Goal: Find specific page/section: Find specific page/section

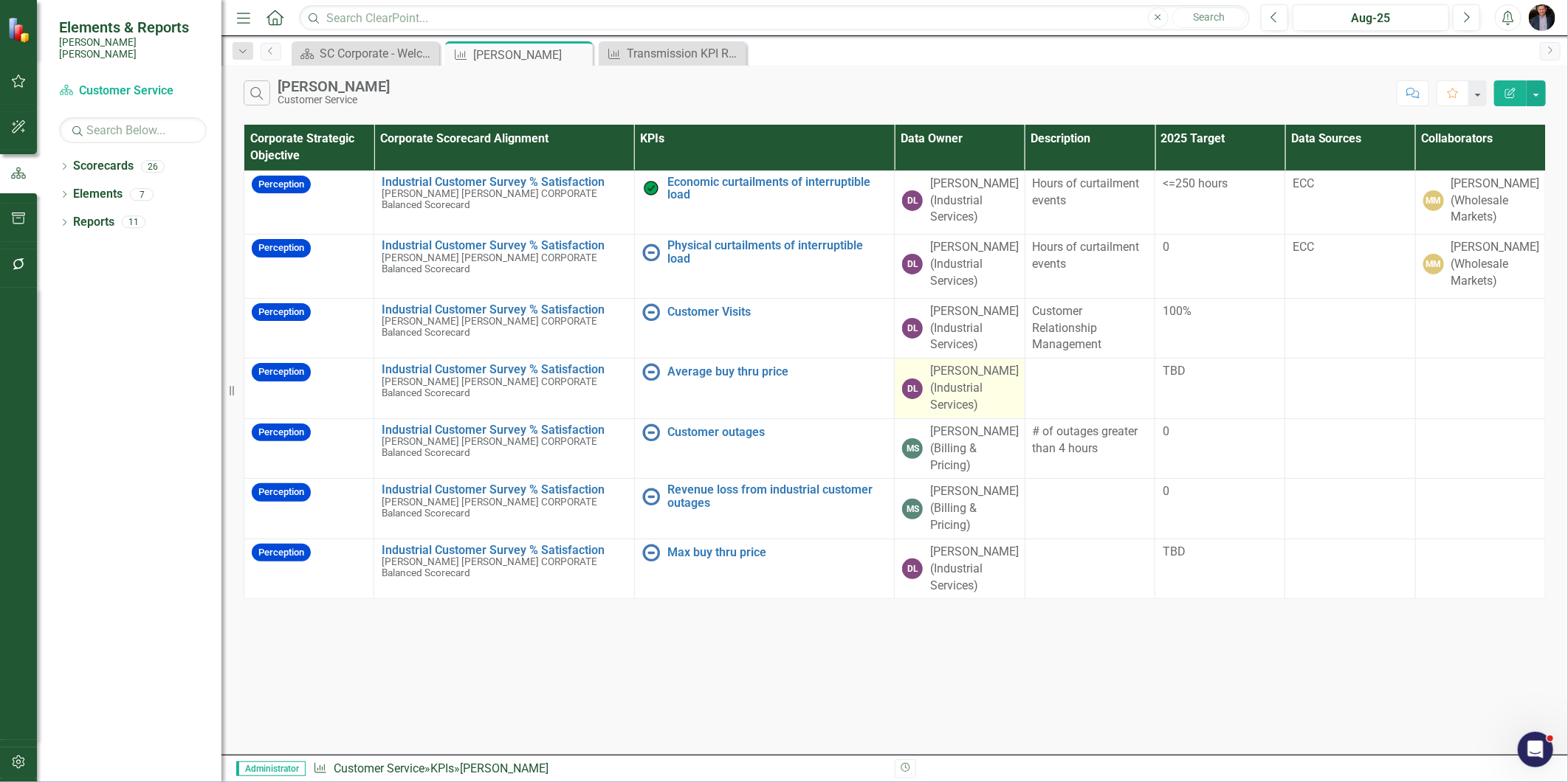
drag, startPoint x: 954, startPoint y: 438, endPoint x: 983, endPoint y: 430, distance: 30.1
click at [954, 414] on div "[PERSON_NAME] (Industrial Services)" at bounding box center [973, 388] width 88 height 51
click at [1509, 94] on icon "Edit Report" at bounding box center [1510, 93] width 13 height 10
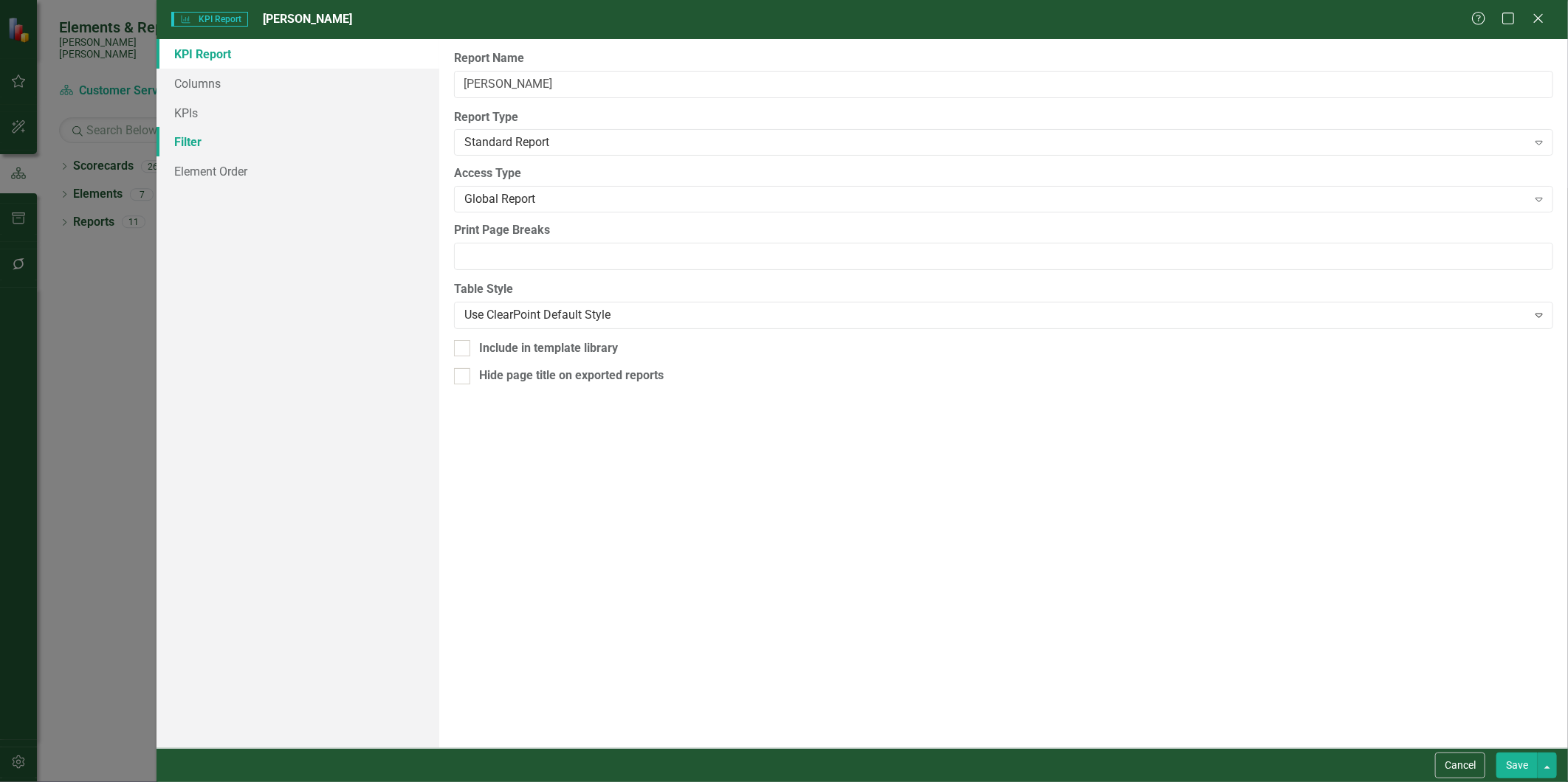
click at [209, 127] on link "Filter" at bounding box center [298, 142] width 282 height 29
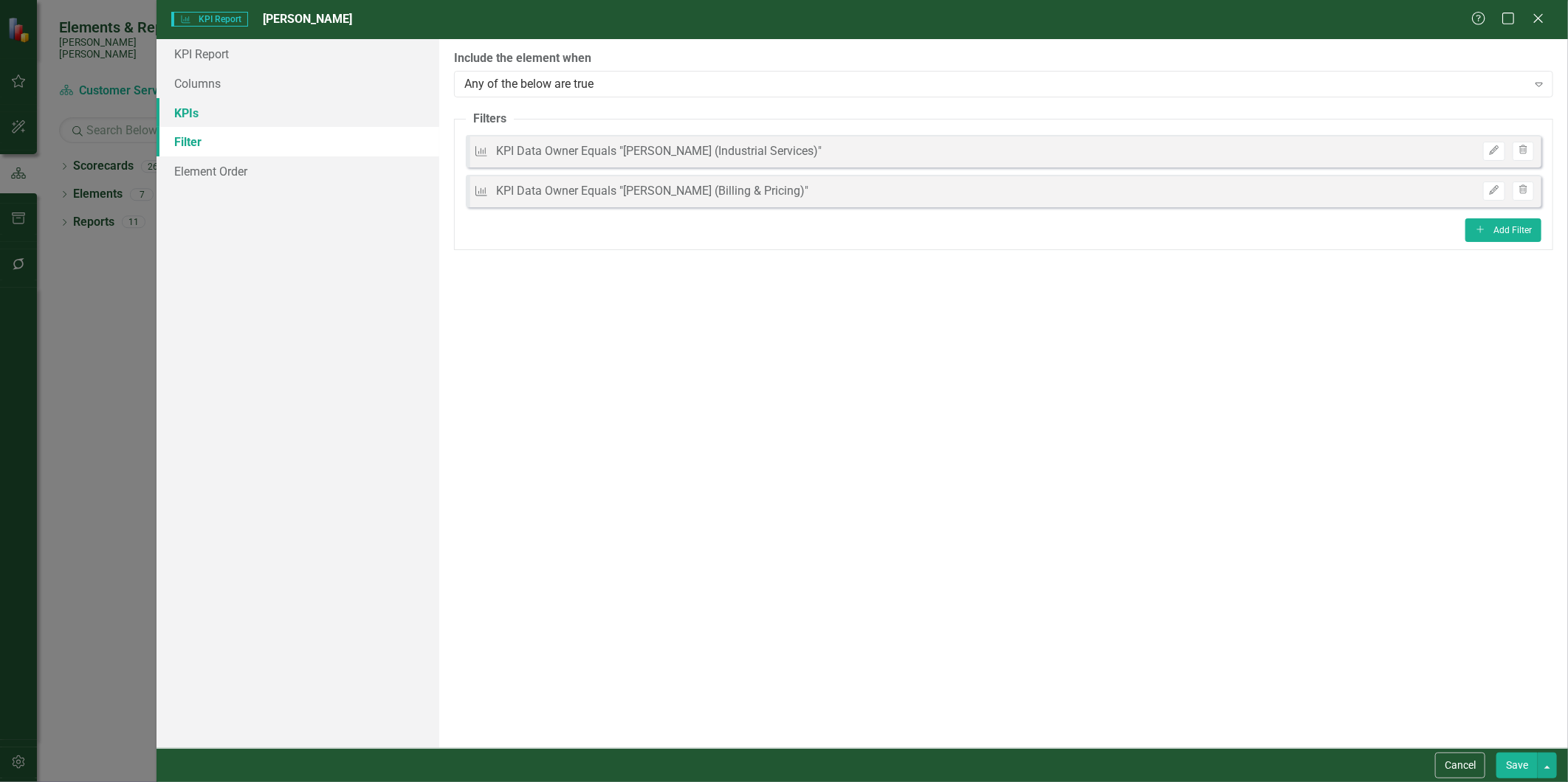
click at [188, 117] on link "KPIs" at bounding box center [298, 113] width 282 height 29
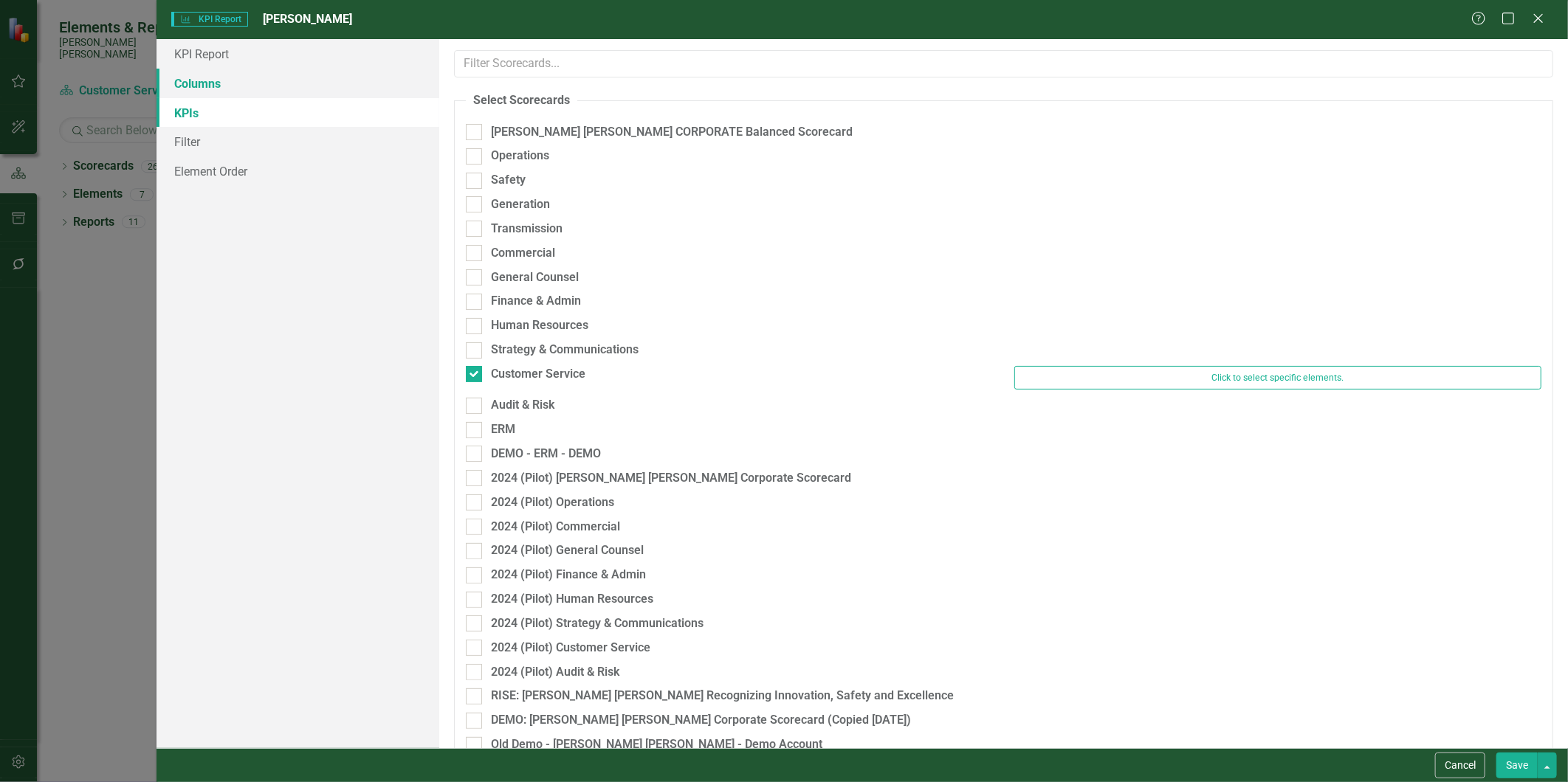
click at [231, 86] on link "Columns" at bounding box center [298, 83] width 282 height 29
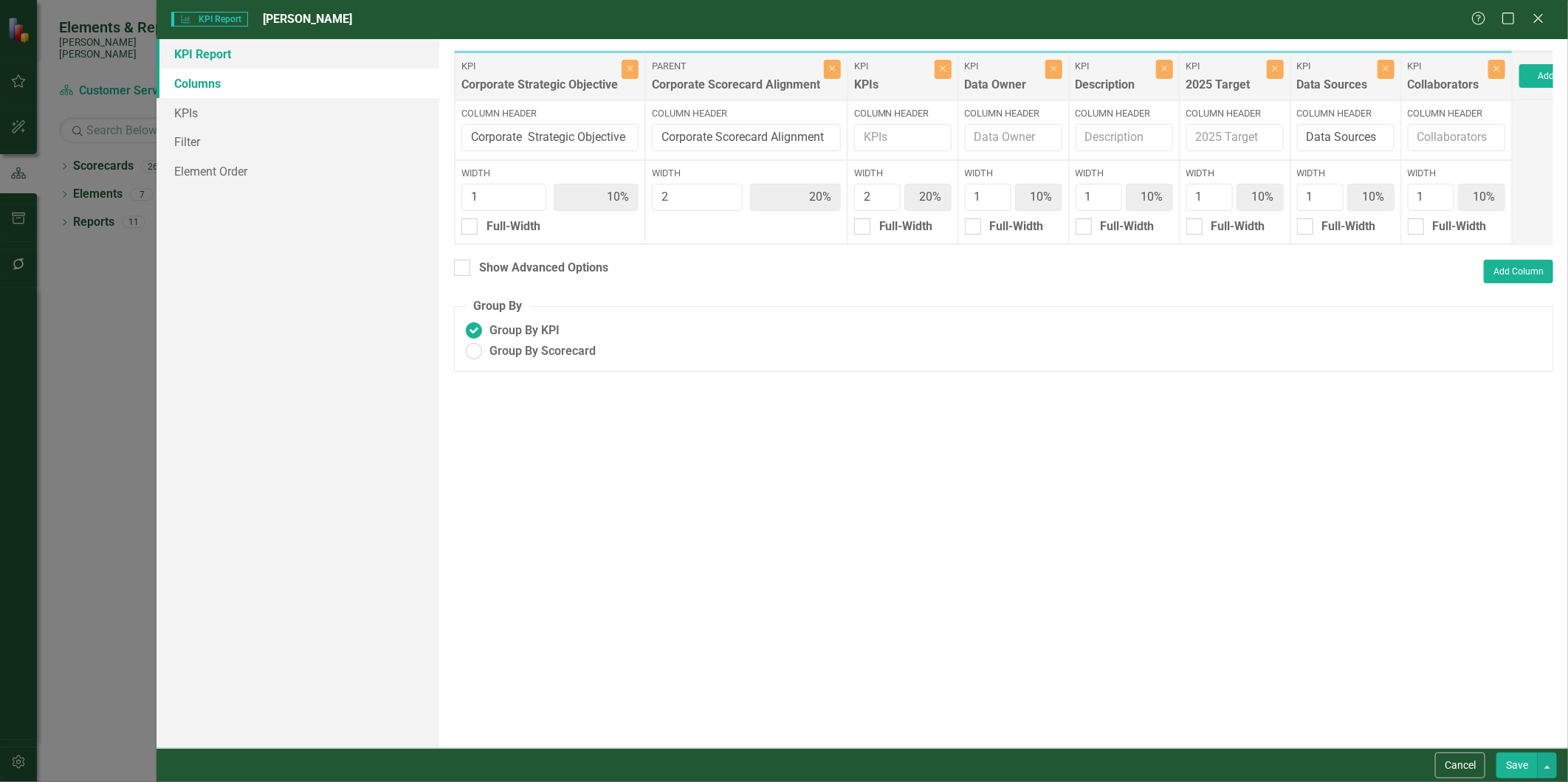
click at [206, 61] on link "KPI Report" at bounding box center [298, 54] width 282 height 29
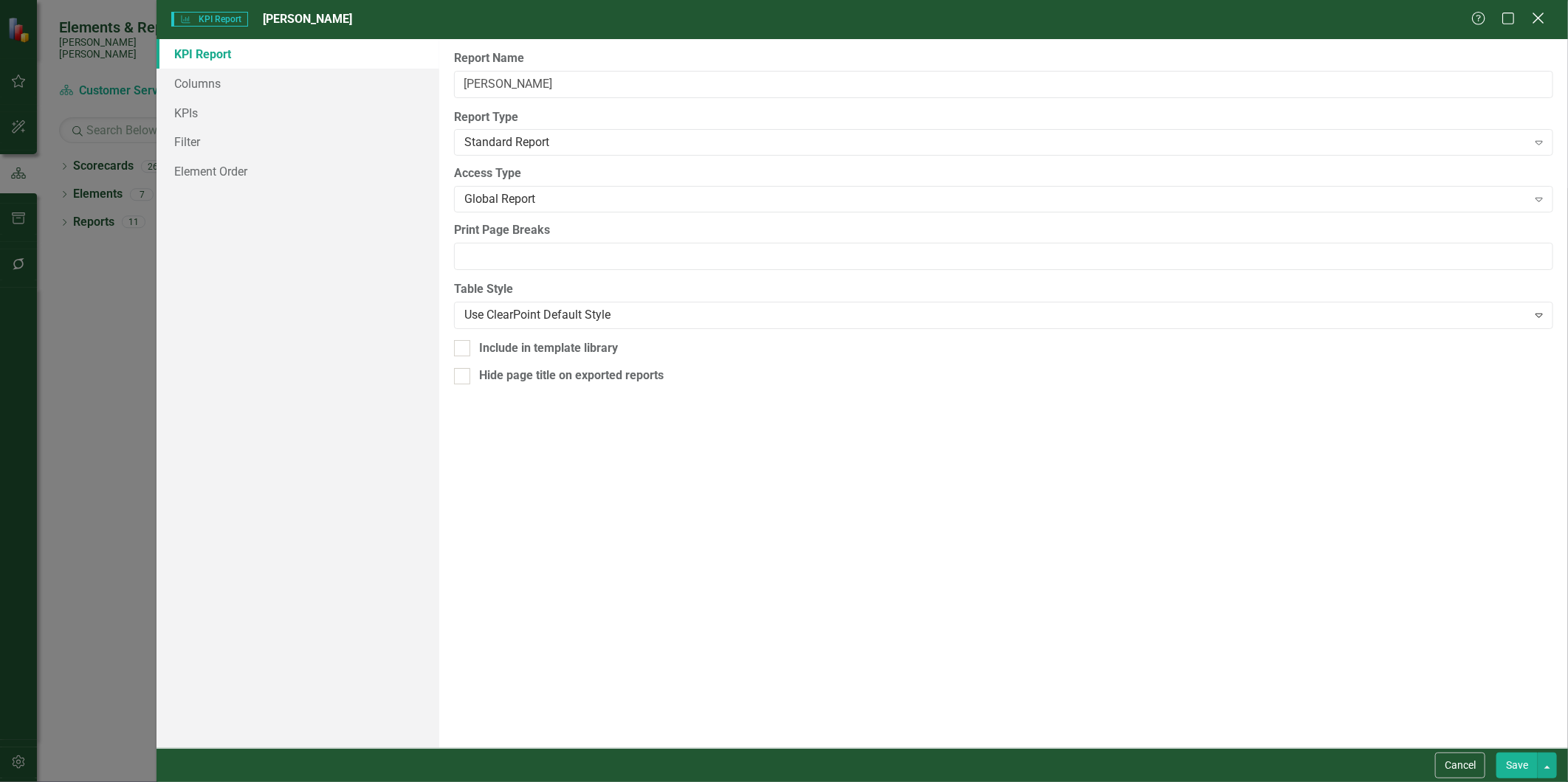
click at [1537, 19] on icon at bounding box center [1538, 18] width 11 height 11
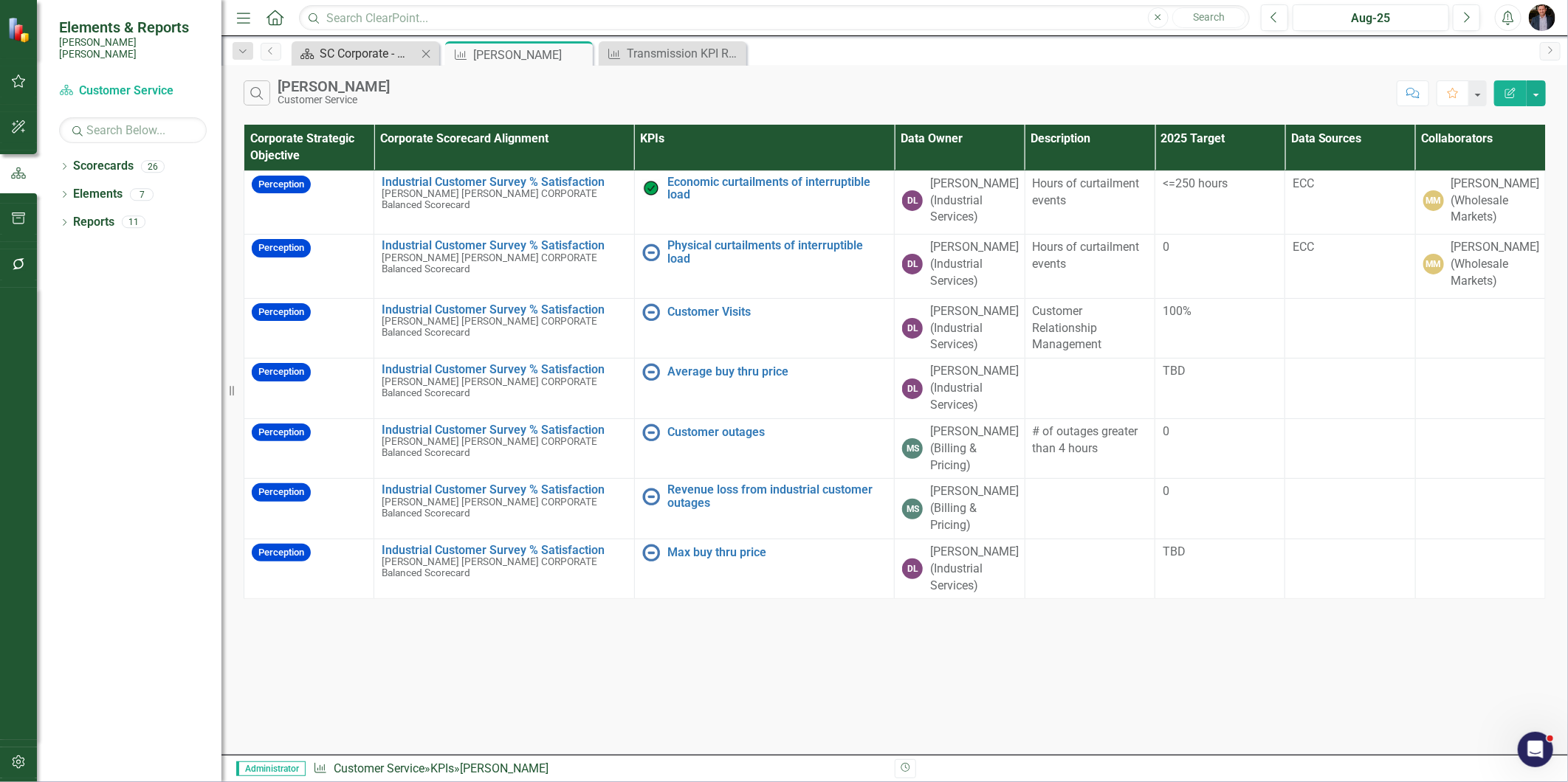
click at [359, 51] on div "SC Corporate - Welcome to ClearPoint" at bounding box center [368, 54] width 97 height 18
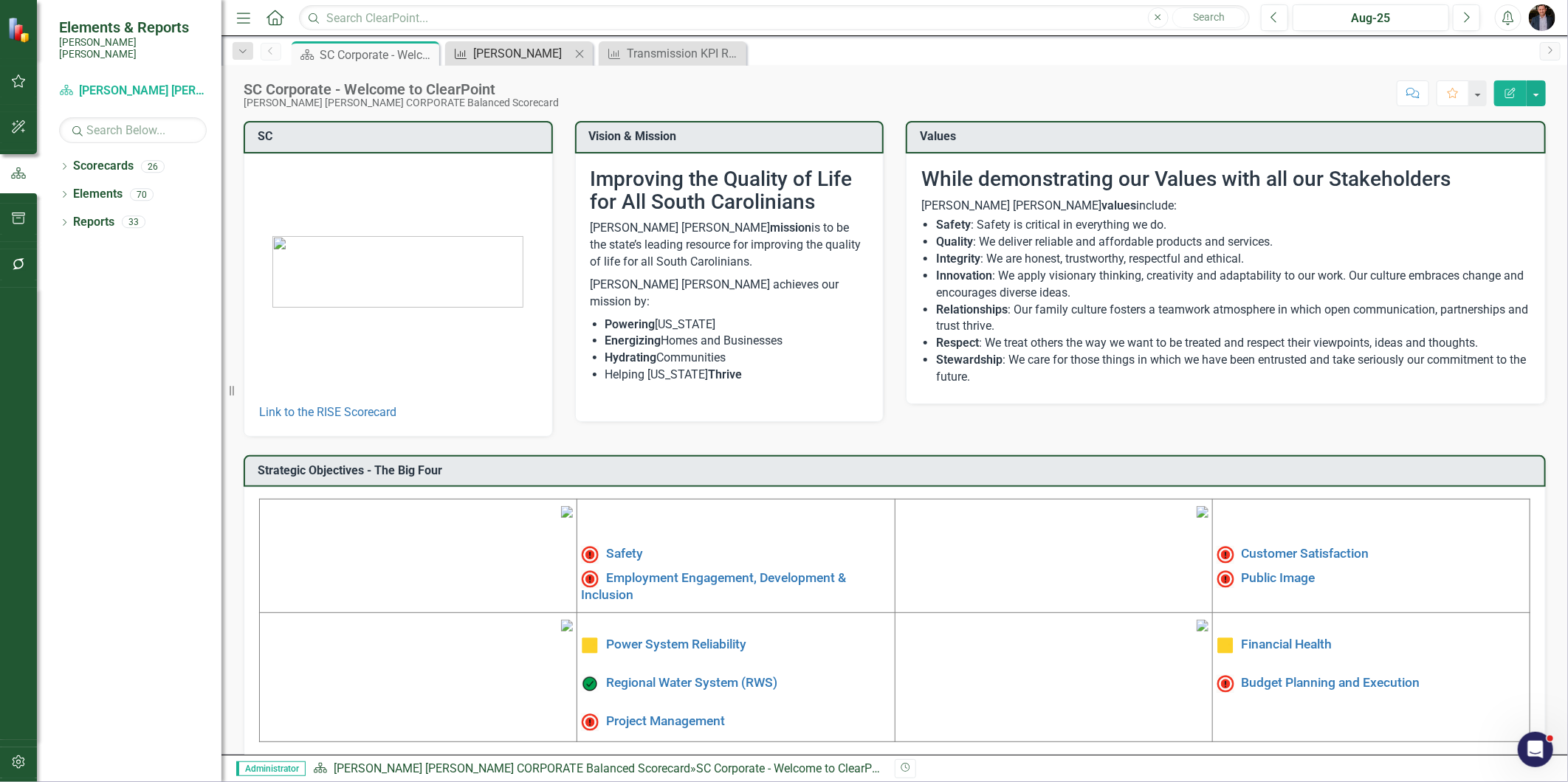
click at [509, 49] on div "[PERSON_NAME]" at bounding box center [522, 54] width 97 height 18
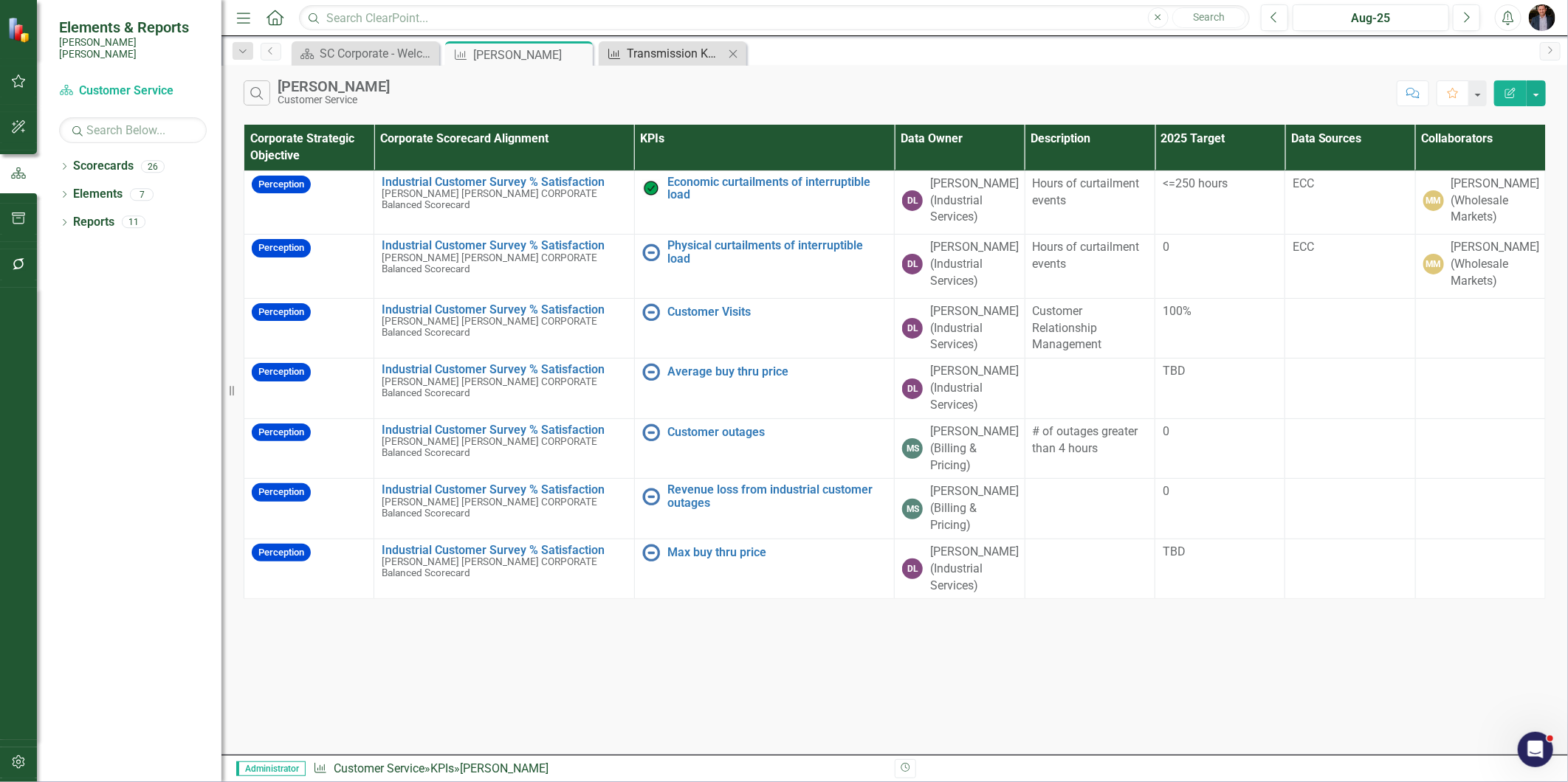
click at [675, 58] on div "Transmission KPI Report" at bounding box center [675, 54] width 97 height 18
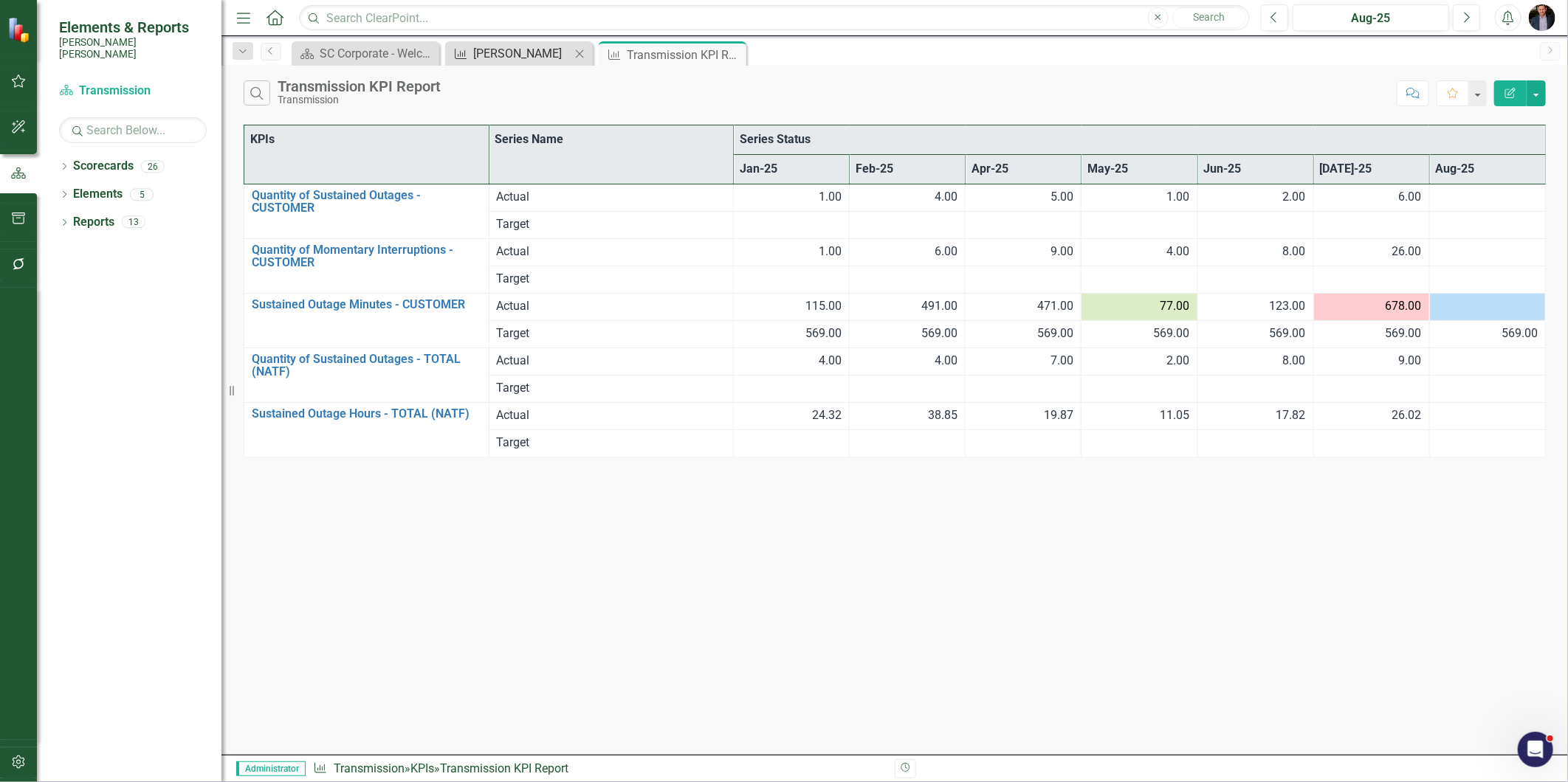
click at [521, 59] on div "[PERSON_NAME]" at bounding box center [522, 54] width 97 height 18
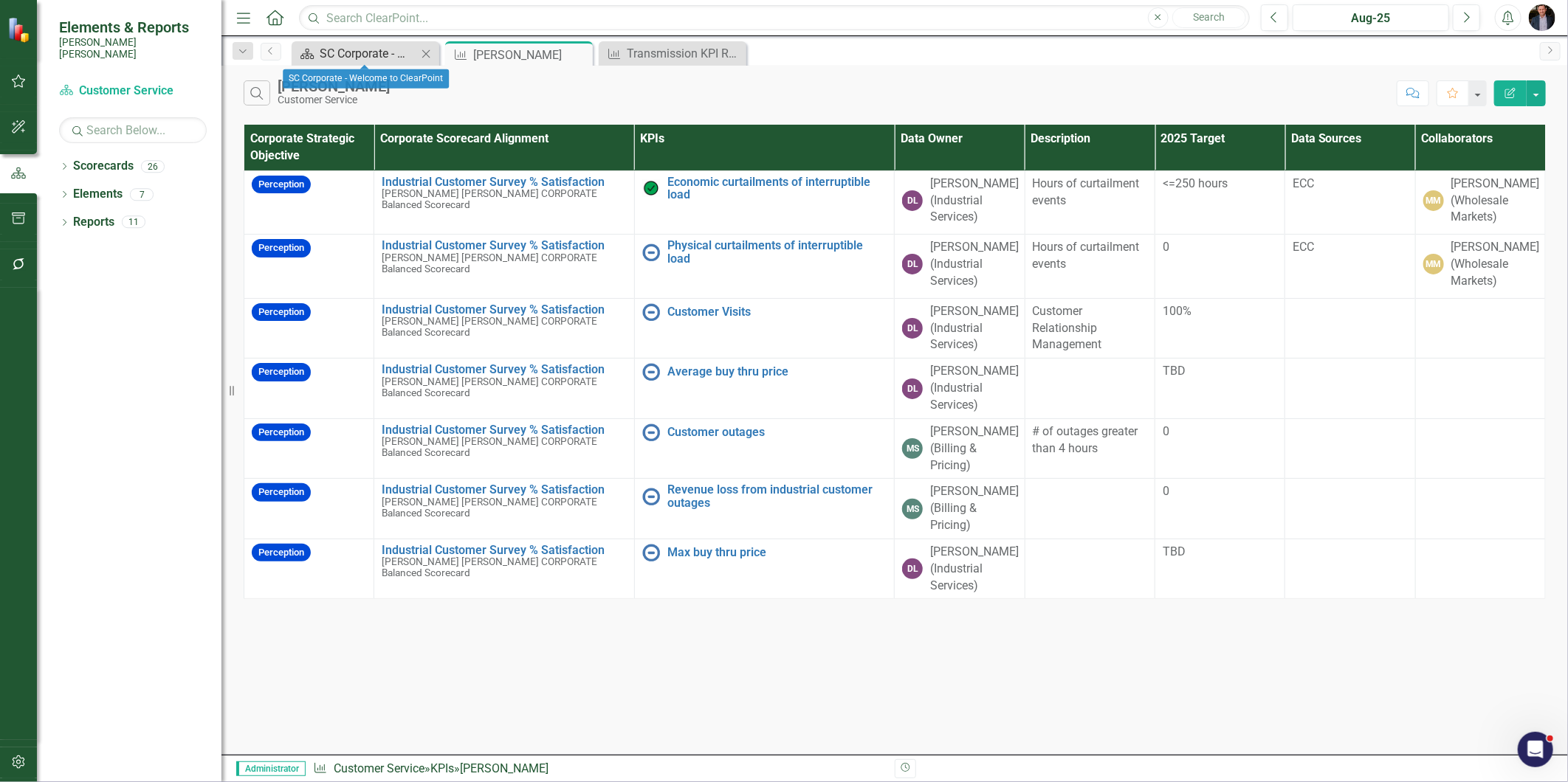
click at [349, 51] on div "SC Corporate - Welcome to ClearPoint" at bounding box center [368, 54] width 97 height 18
